Goal: Task Accomplishment & Management: Manage account settings

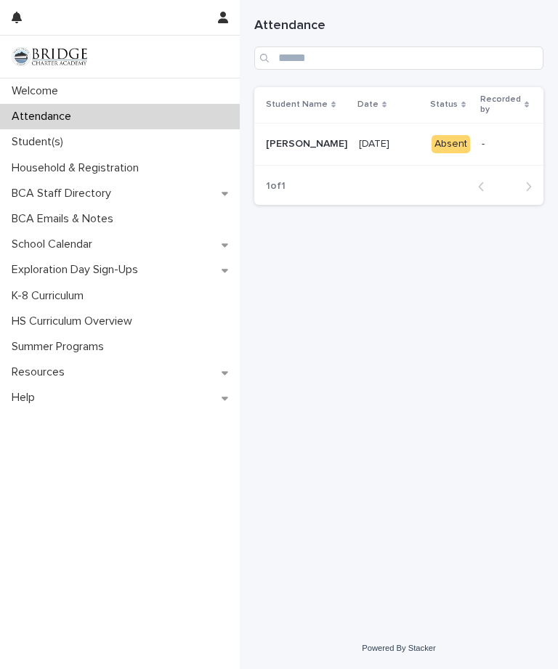
click at [158, 141] on div "Student(s)" at bounding box center [120, 141] width 240 height 25
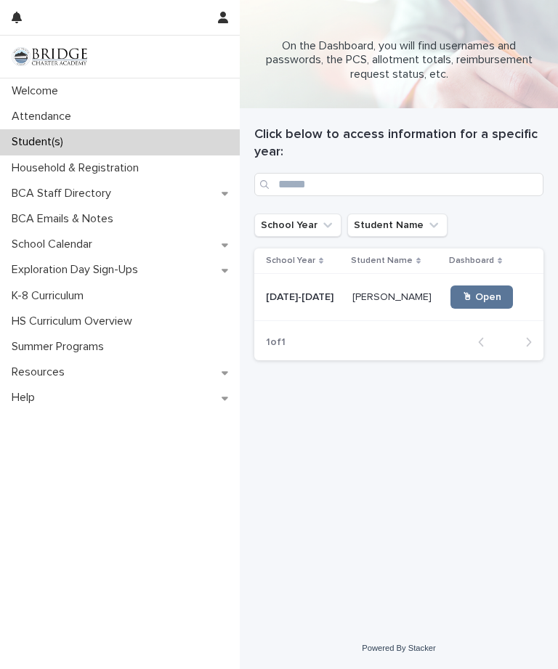
click at [478, 287] on link "🖱 Open" at bounding box center [481, 296] width 62 height 23
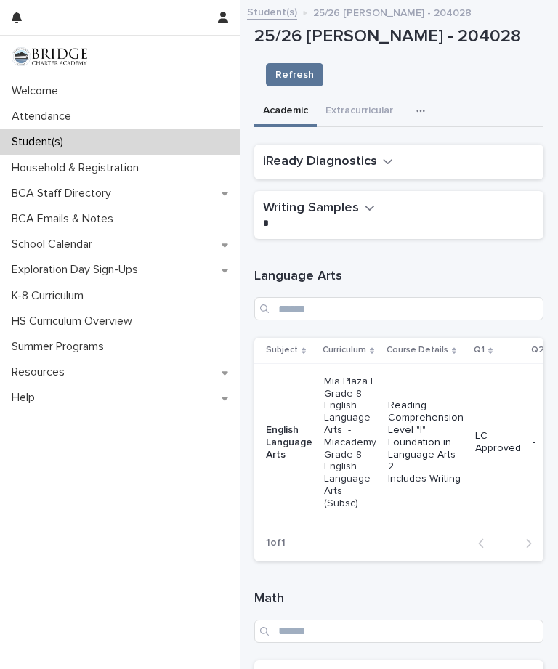
click at [256, 251] on div "Loading... Saving… Language Arts Subject Curriculum Course Details Q1 Q2 Q3 Q4 …" at bounding box center [398, 412] width 289 height 322
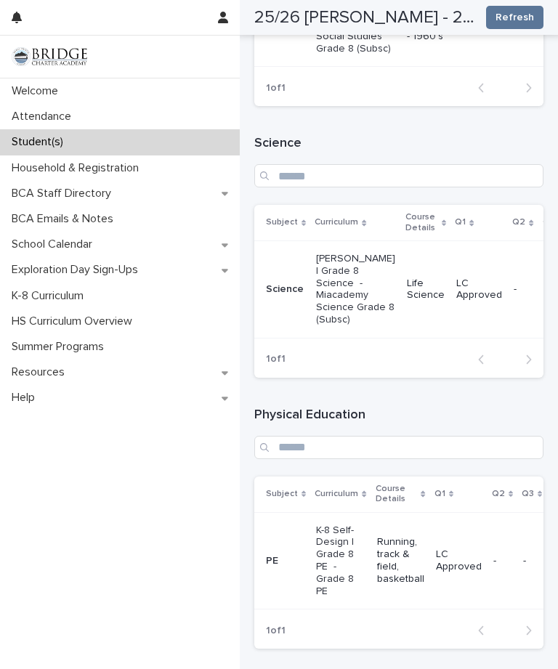
scroll to position [1140, 0]
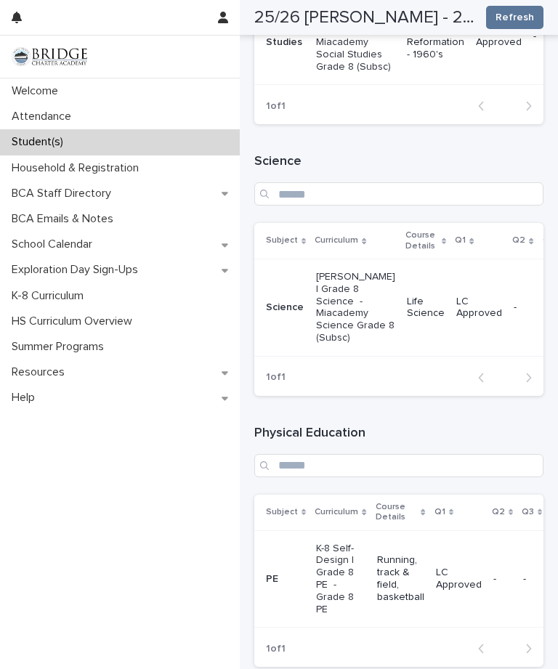
click at [339, 271] on p "Mia Plaza | Grade 8 Science - Miacademy Science Grade 8 (Subsc)" at bounding box center [355, 307] width 79 height 73
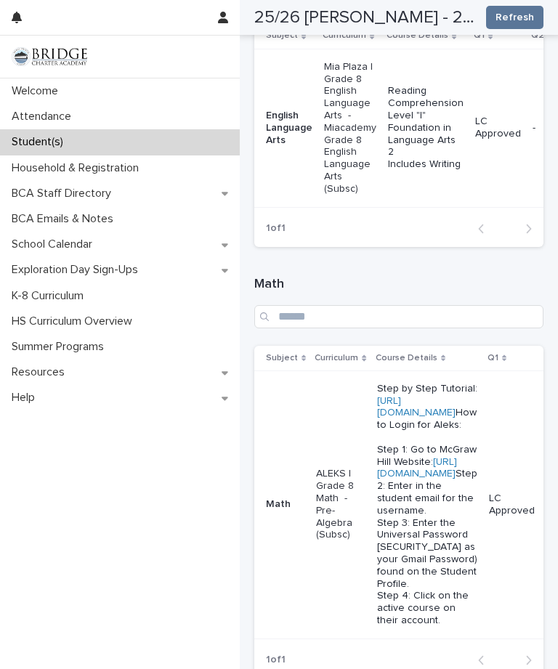
scroll to position [315, 0]
click at [457, 456] on link "https://my.mheducation.com" at bounding box center [417, 467] width 80 height 23
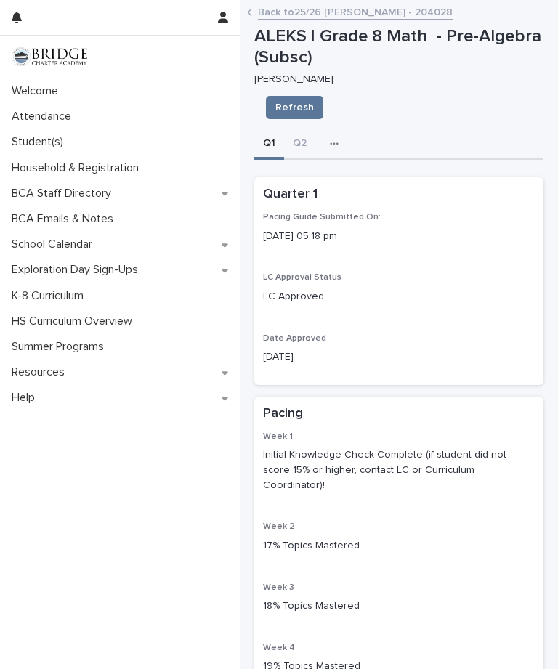
click at [70, 145] on p "Student(s)" at bounding box center [40, 142] width 69 height 14
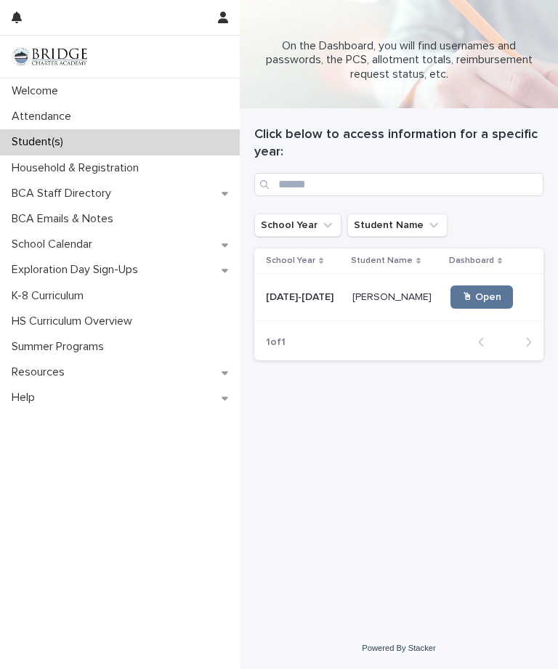
click at [477, 288] on link "🖱 Open" at bounding box center [481, 296] width 62 height 23
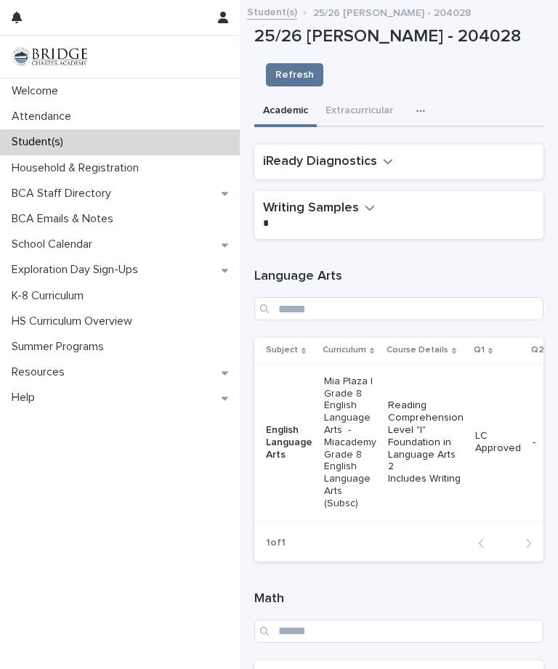
click at [417, 106] on icon "button" at bounding box center [420, 111] width 9 height 10
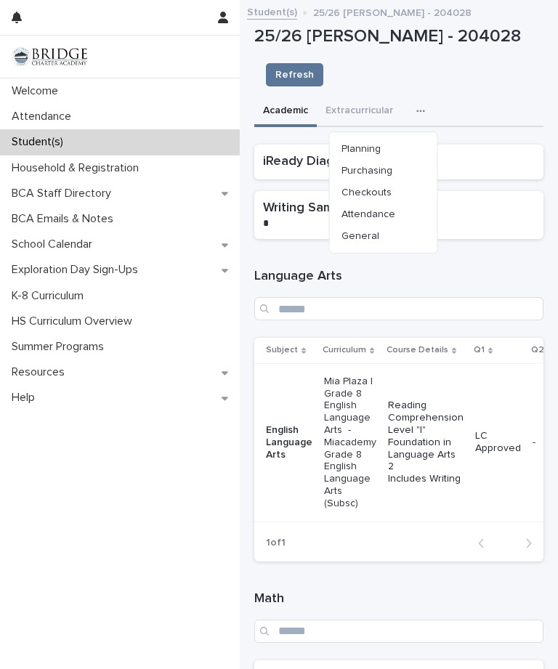
click at [370, 231] on span "General" at bounding box center [360, 236] width 38 height 10
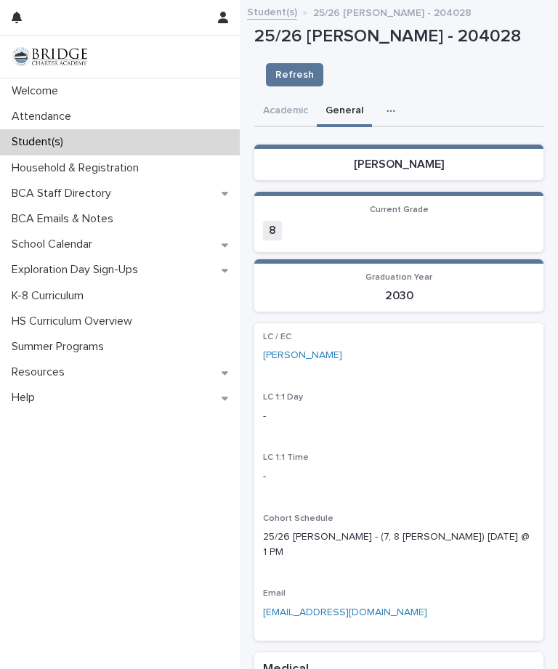
click at [283, 97] on button "Academic" at bounding box center [285, 112] width 62 height 31
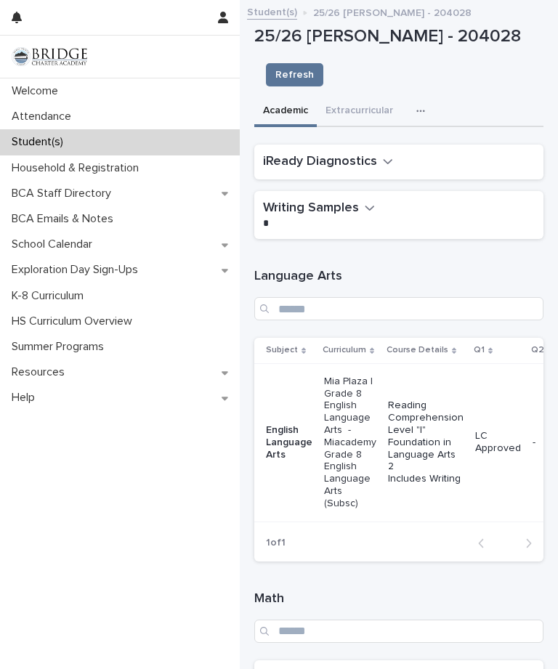
click at [426, 106] on div "button" at bounding box center [423, 111] width 15 height 10
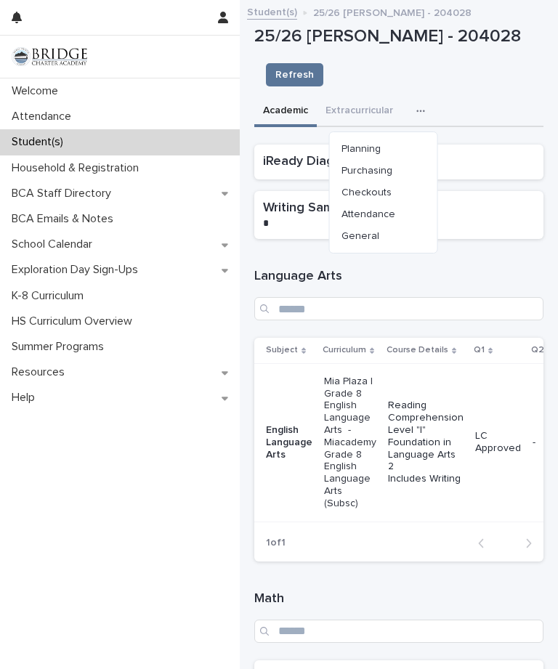
click at [384, 225] on button "General" at bounding box center [384, 236] width 96 height 22
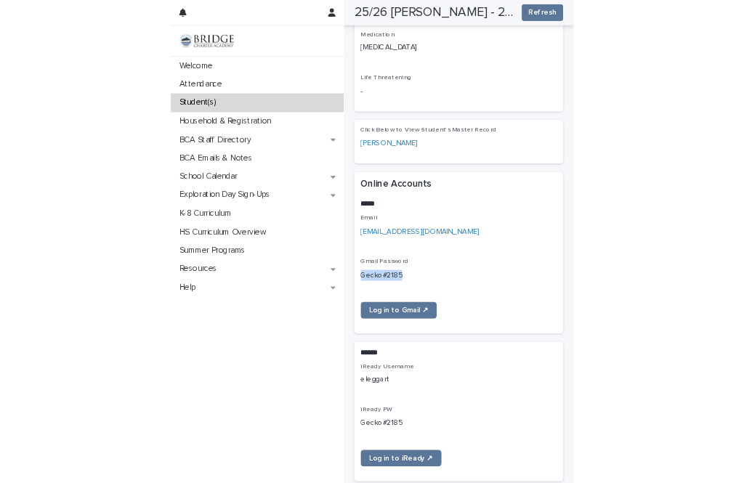
scroll to position [821, 0]
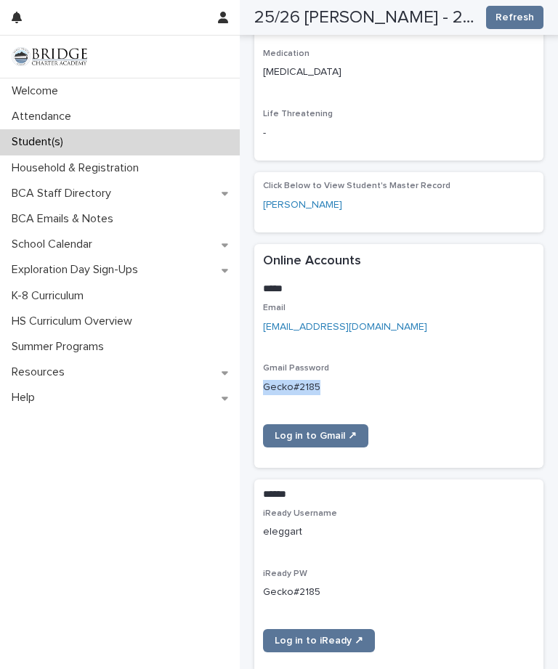
click at [417, 569] on p "iReady PW" at bounding box center [399, 574] width 272 height 10
click at [333, 636] on span "Log in to iReady ↗" at bounding box center [319, 641] width 89 height 10
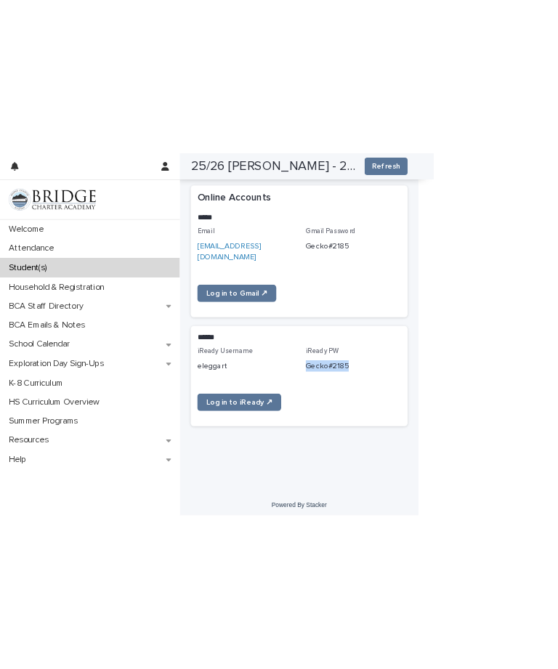
scroll to position [678, 0]
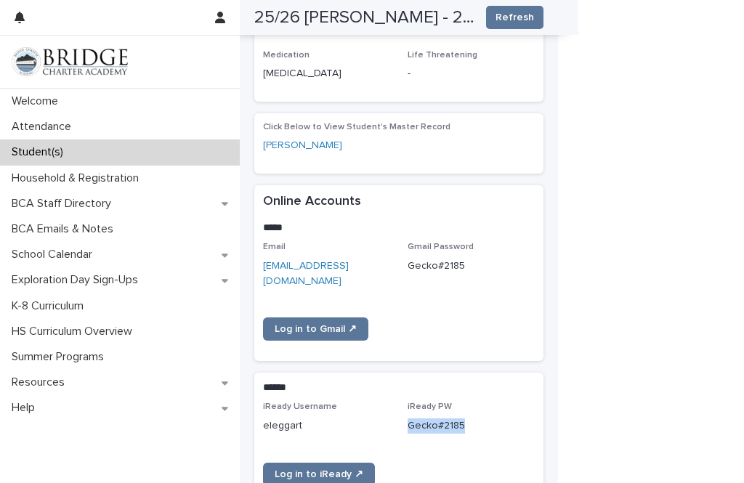
click at [501, 402] on div "iReady Username eleggart iReady PW Gecko#2185 Log in to iReady ↗" at bounding box center [399, 449] width 272 height 95
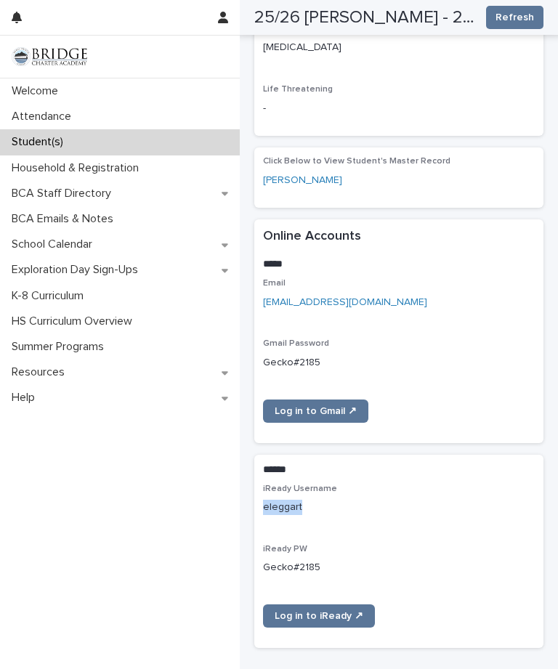
scroll to position [845, 0]
click at [439, 500] on p "eleggart" at bounding box center [399, 507] width 272 height 15
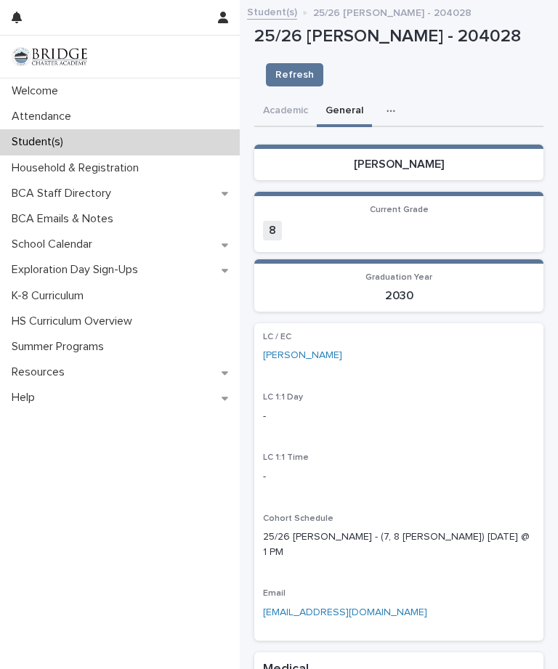
scroll to position [0, 0]
click at [292, 97] on button "Academic" at bounding box center [285, 112] width 62 height 31
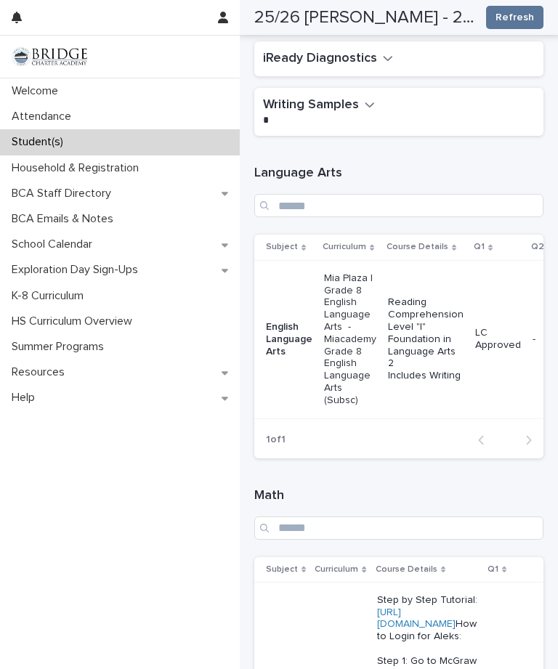
scroll to position [102, 0]
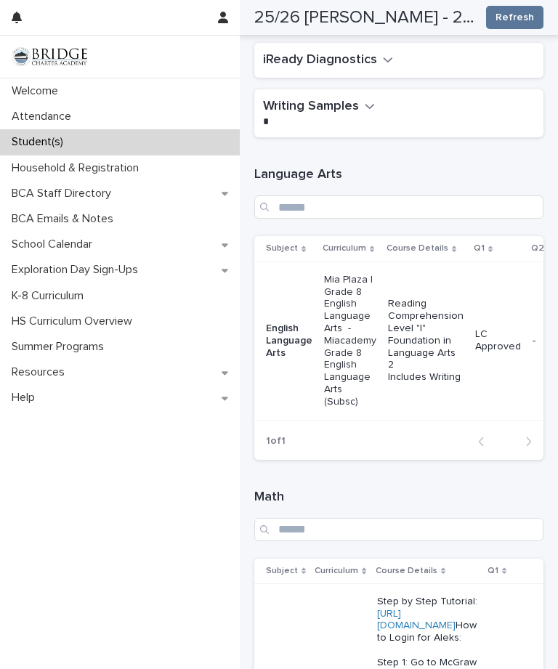
click at [345, 274] on p "Mia Plaza | Grade 8 English Language Arts - Miacademy Grade 8 English Language …" at bounding box center [350, 341] width 52 height 134
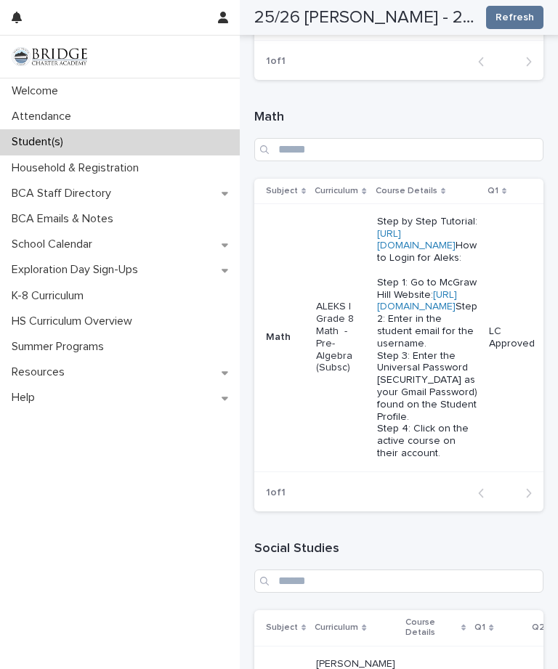
scroll to position [481, 0]
click at [457, 291] on link "https://my.mheducation.com" at bounding box center [417, 302] width 80 height 23
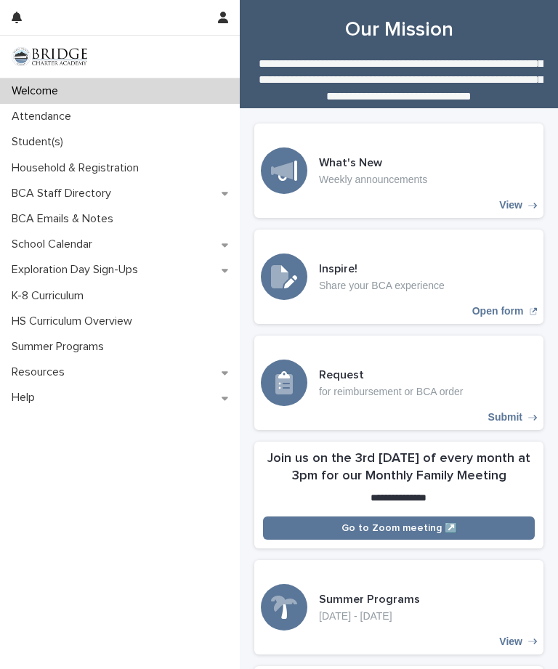
click at [223, 20] on icon "button" at bounding box center [223, 18] width 10 height 12
click at [253, 171] on div at bounding box center [279, 334] width 558 height 669
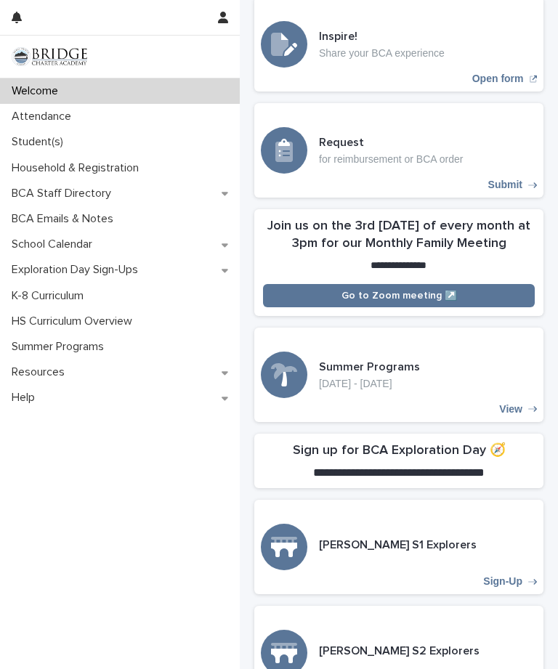
scroll to position [230, 0]
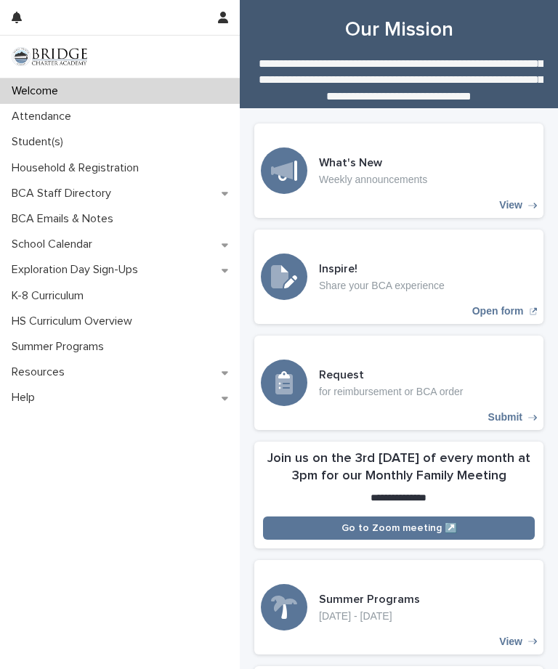
click at [57, 138] on p "Student(s)" at bounding box center [40, 142] width 69 height 14
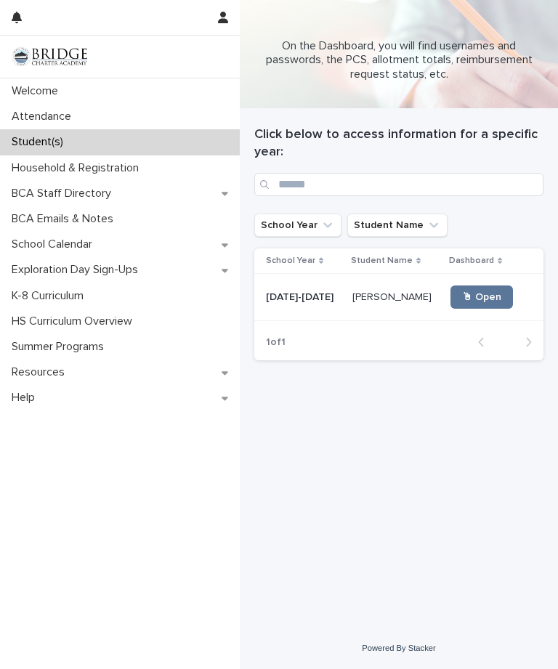
click at [36, 113] on p "Attendance" at bounding box center [44, 117] width 77 height 14
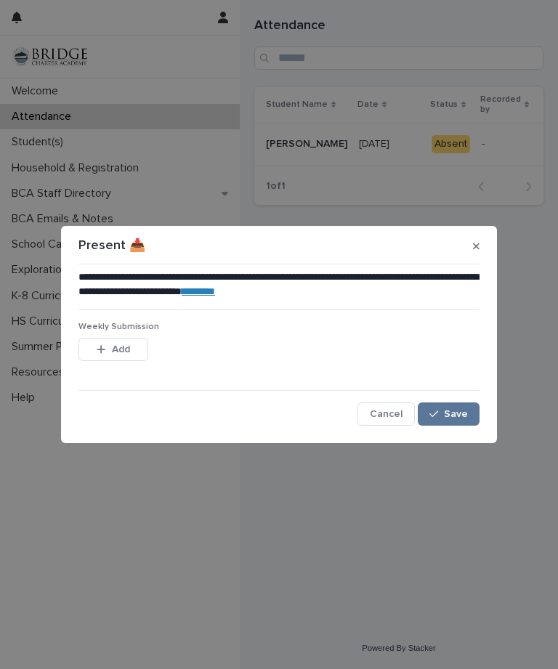
click at [450, 408] on button "Save" at bounding box center [449, 413] width 62 height 23
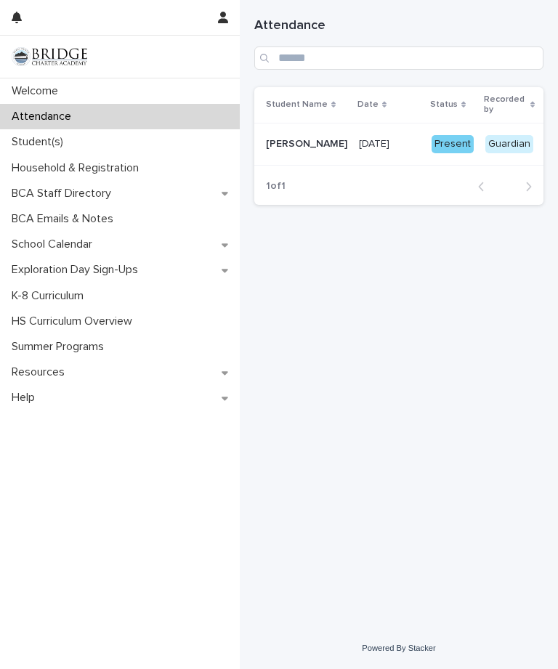
click at [57, 144] on p "Student(s)" at bounding box center [40, 142] width 69 height 14
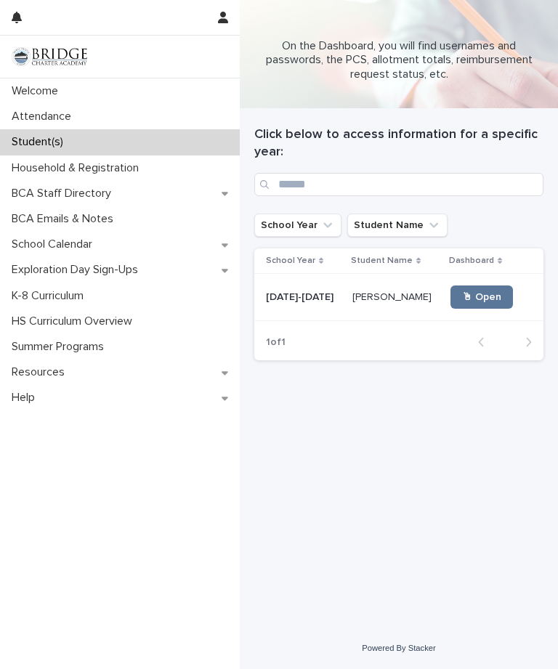
click at [474, 293] on span "🖱 Open" at bounding box center [481, 297] width 39 height 10
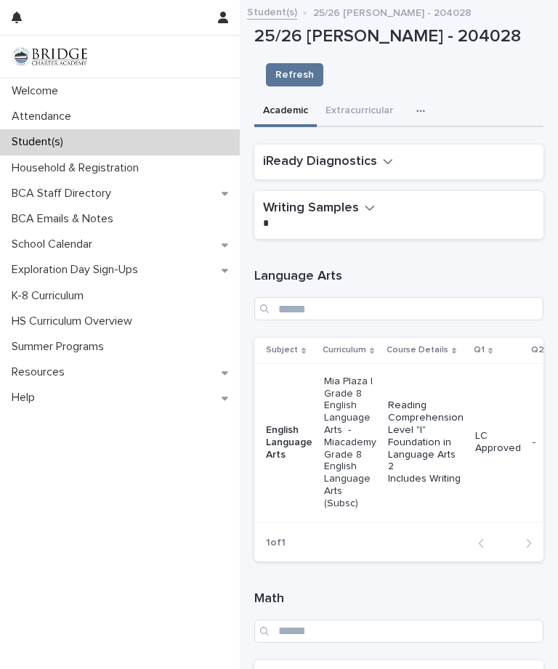
click at [416, 106] on icon "button" at bounding box center [420, 111] width 9 height 10
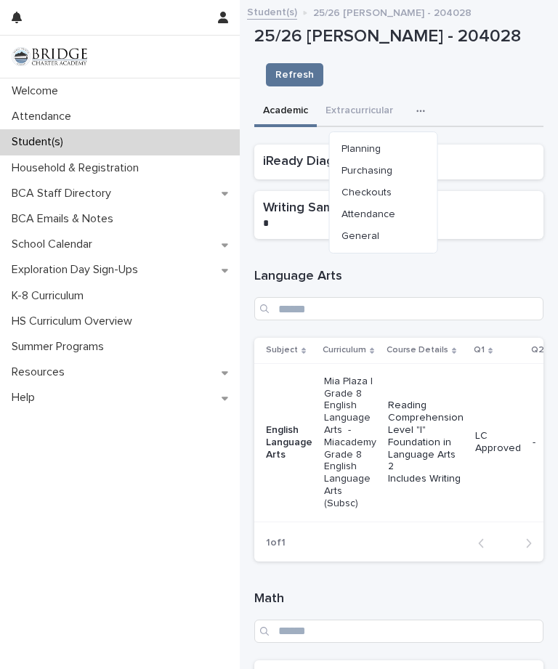
click at [388, 225] on button "General" at bounding box center [384, 236] width 96 height 22
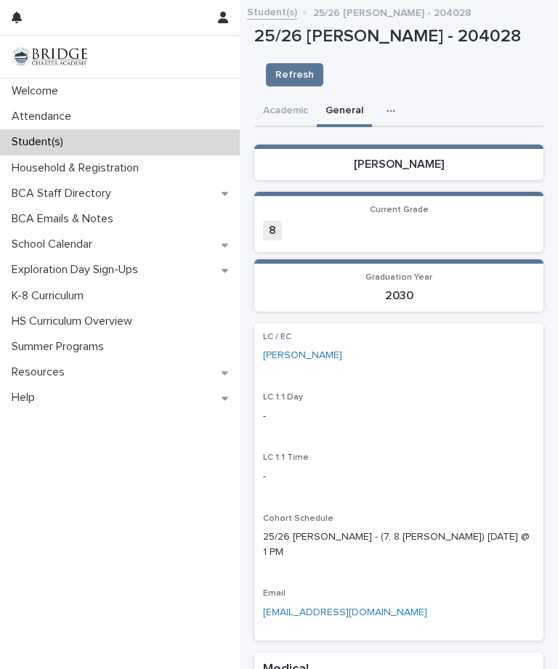
click at [279, 97] on button "Academic" at bounding box center [285, 112] width 62 height 31
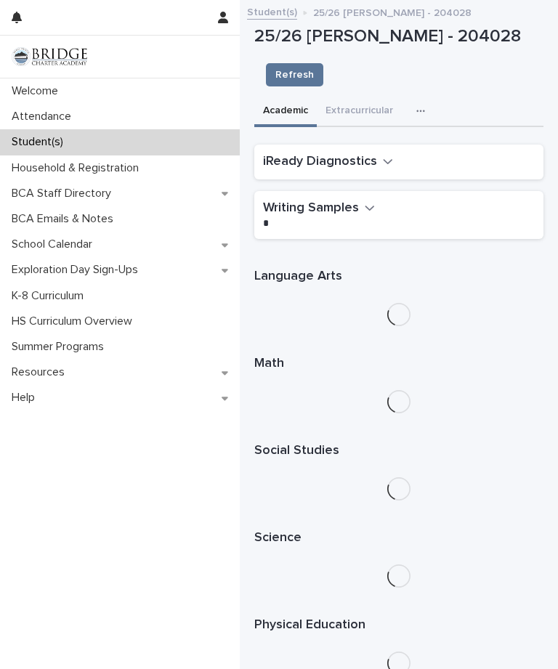
click at [365, 201] on icon "button" at bounding box center [370, 207] width 10 height 13
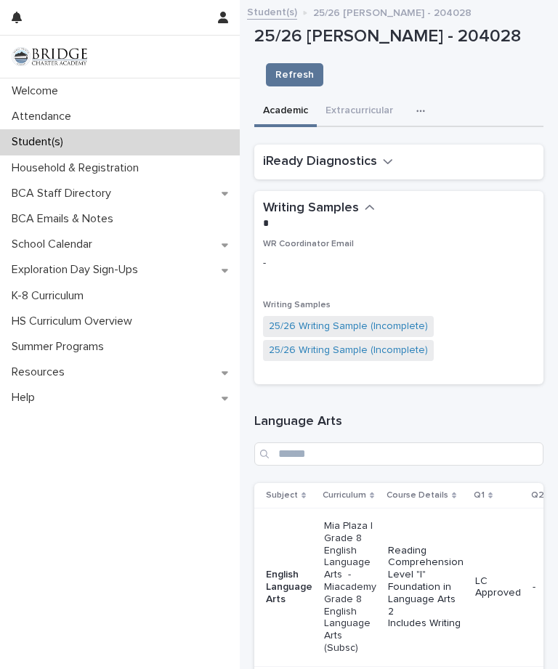
click at [413, 97] on button "button" at bounding box center [424, 111] width 32 height 29
click at [354, 231] on span "General" at bounding box center [360, 236] width 38 height 10
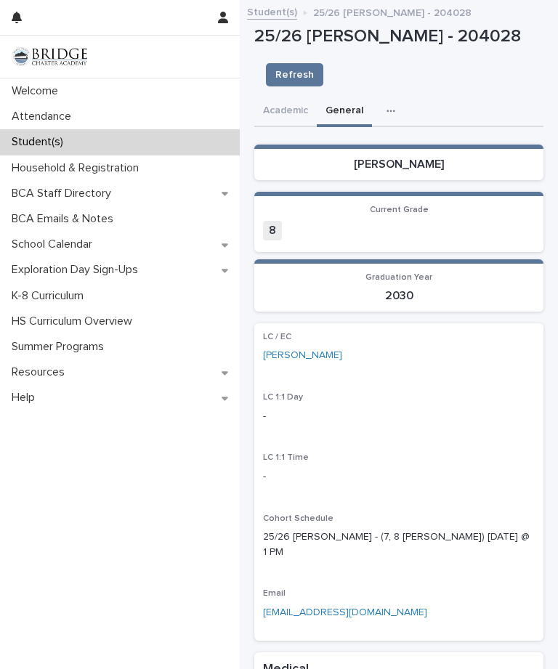
click at [288, 97] on button "Academic" at bounding box center [285, 112] width 62 height 31
